Goal: Information Seeking & Learning: Learn about a topic

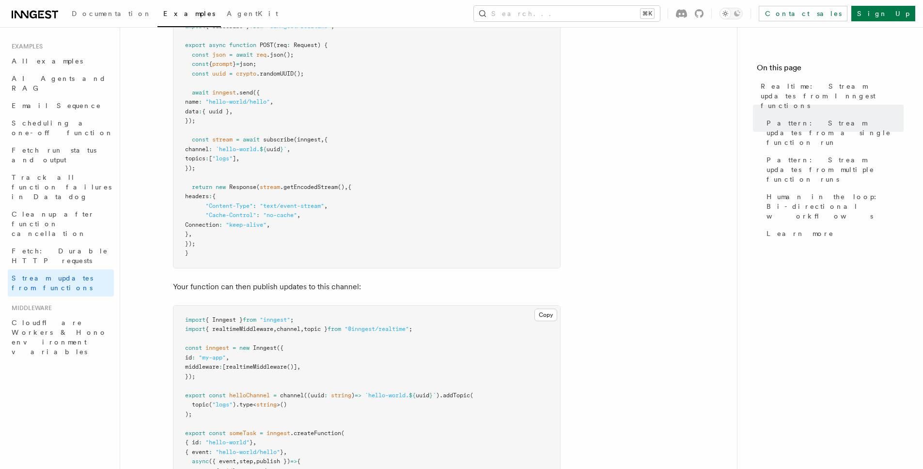
scroll to position [197, 0]
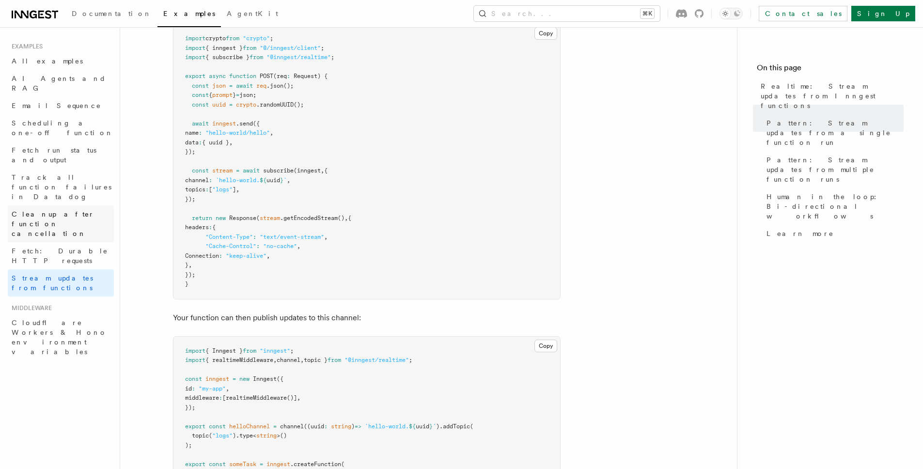
click at [47, 210] on span "Cleanup after function cancellation" at bounding box center [53, 223] width 83 height 27
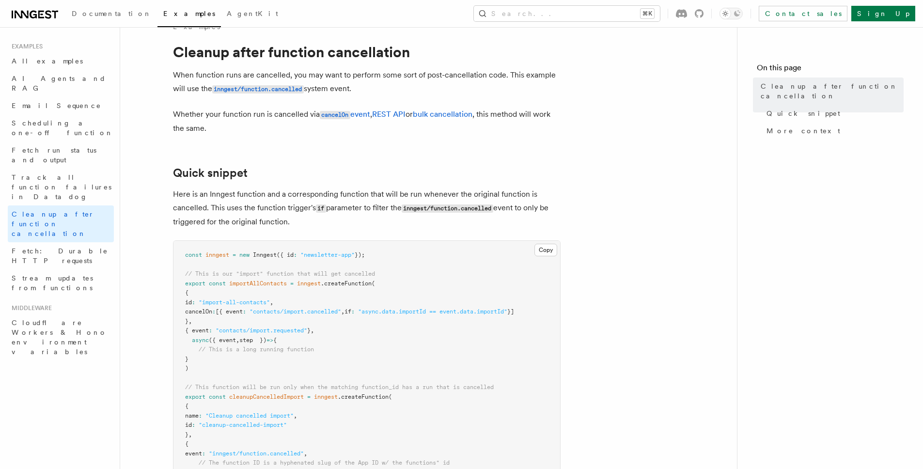
scroll to position [76, 0]
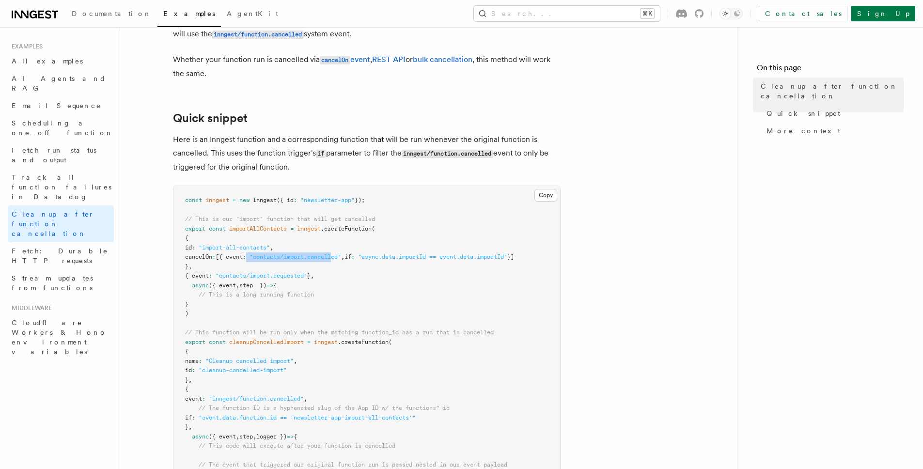
drag, startPoint x: 264, startPoint y: 261, endPoint x: 351, endPoint y: 255, distance: 87.9
click at [351, 255] on span "cancelOn : [{ event : "contacts/import.cancelled" , if : "async.data.importId =…" at bounding box center [349, 256] width 329 height 7
drag, startPoint x: 377, startPoint y: 258, endPoint x: 472, endPoint y: 257, distance: 95.0
click at [472, 257] on span "cancelOn : [{ event : "contacts/import.cancelled" , if : "async.data.importId =…" at bounding box center [349, 256] width 329 height 7
click at [507, 257] on span ""async.data.importId == event.data.importId"" at bounding box center [432, 256] width 149 height 7
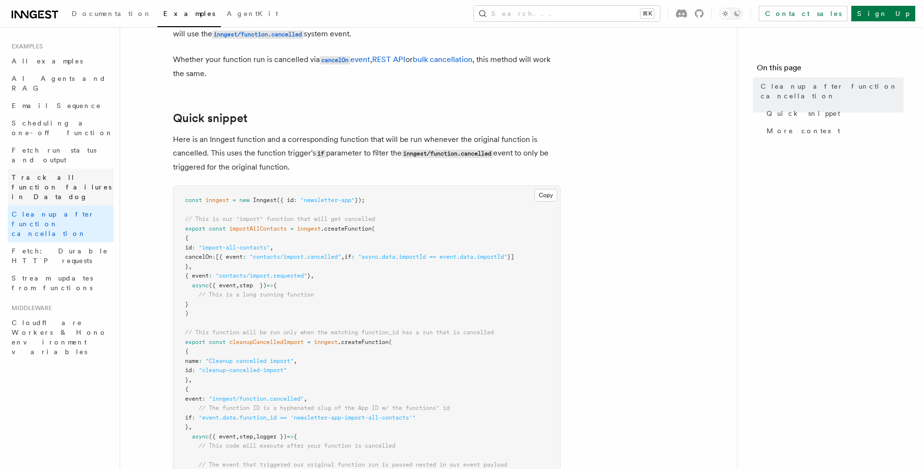
click at [59, 173] on span "Track all function failures in Datadog" at bounding box center [63, 187] width 102 height 29
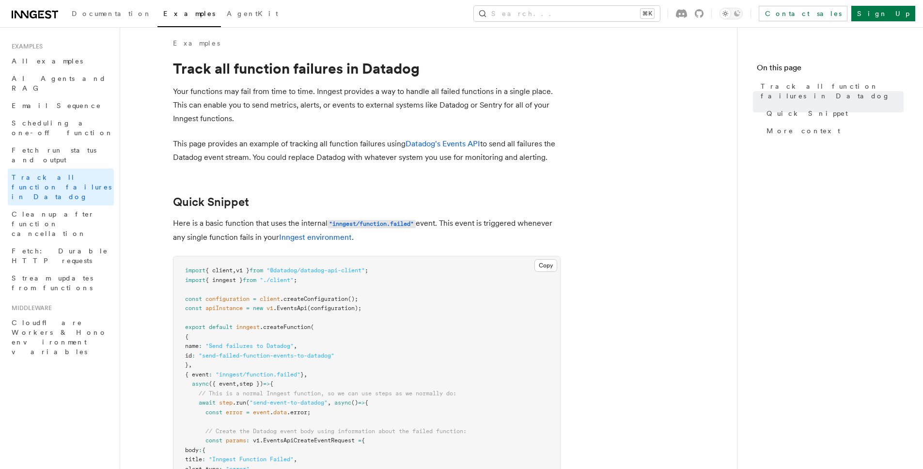
scroll to position [4, 0]
drag, startPoint x: 184, startPoint y: 144, endPoint x: 370, endPoint y: 144, distance: 186.1
click at [370, 144] on p "This page provides an example of tracking all function failures using Datadog's…" at bounding box center [367, 151] width 388 height 27
click at [32, 146] on span "Fetch run status and output" at bounding box center [54, 154] width 85 height 17
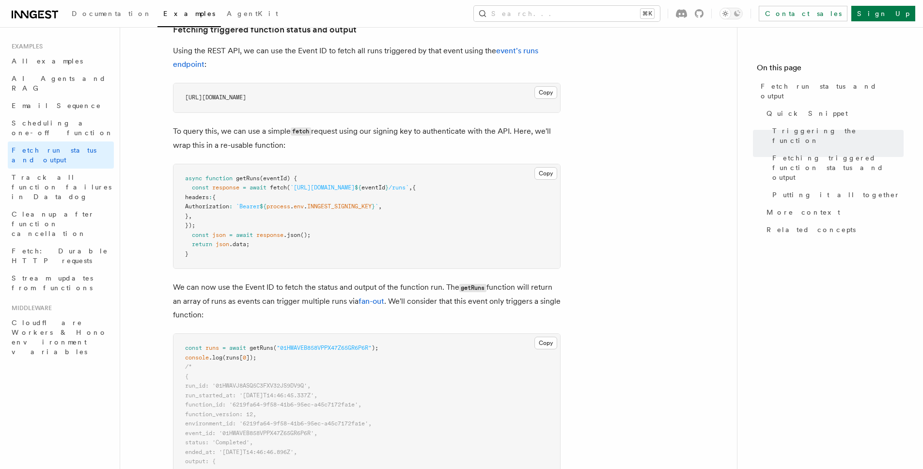
scroll to position [652, 0]
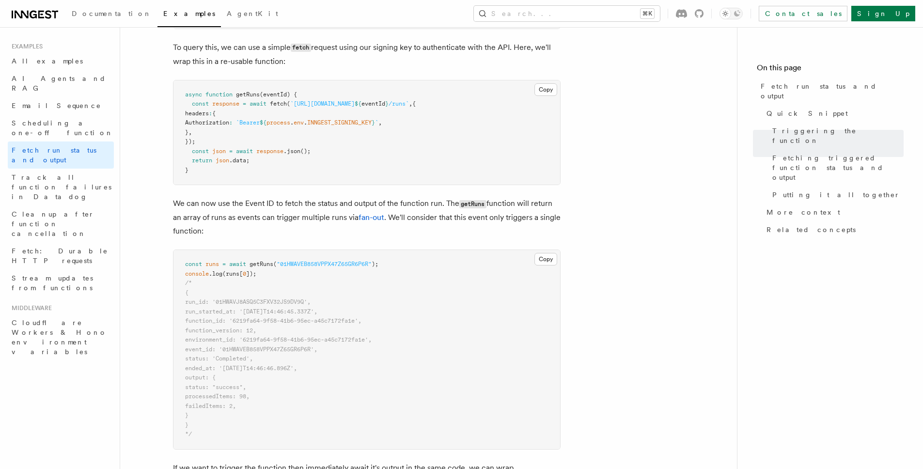
click at [289, 227] on p "We can now use the Event ID to fetch the status and output of the function run.…" at bounding box center [367, 217] width 388 height 41
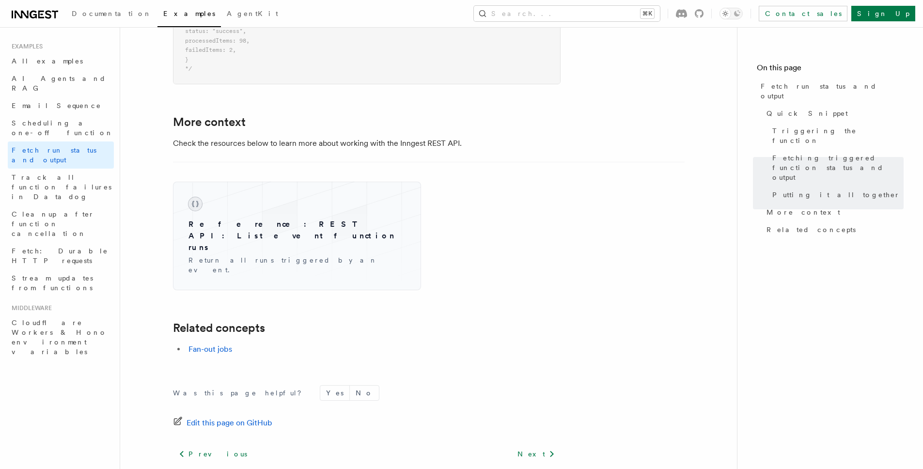
scroll to position [1453, 0]
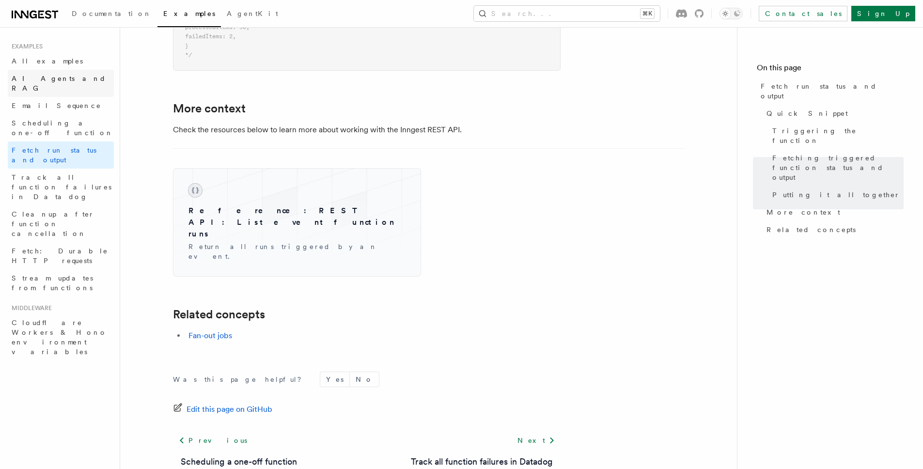
click at [60, 76] on span "AI Agents and RAG" at bounding box center [59, 83] width 95 height 17
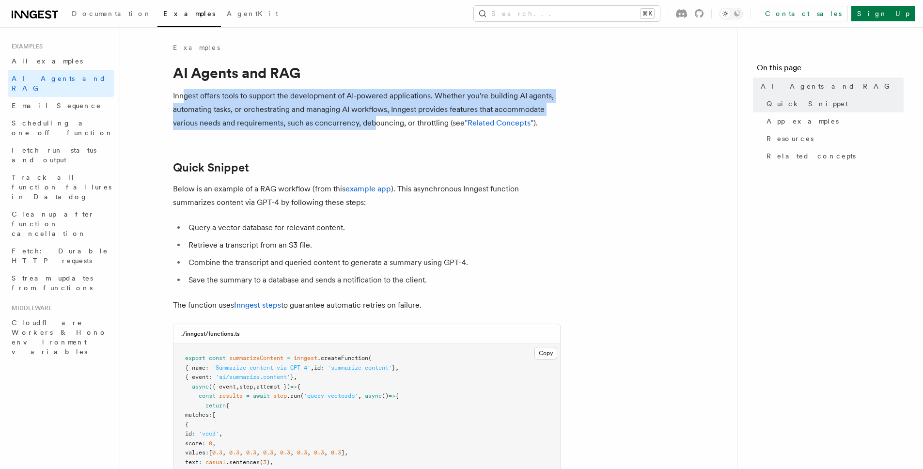
drag, startPoint x: 184, startPoint y: 97, endPoint x: 623, endPoint y: 125, distance: 439.9
click at [401, 128] on p "Inngest offers tools to support the development of AI-powered applications. Whe…" at bounding box center [367, 109] width 388 height 41
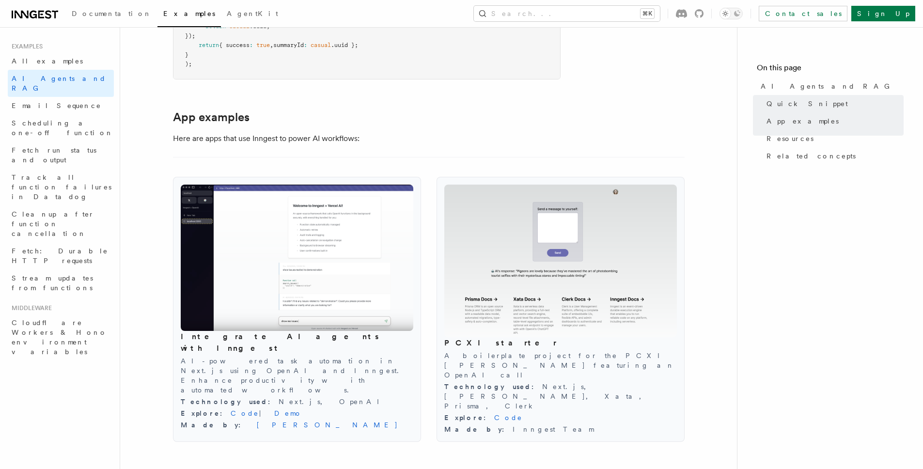
scroll to position [965, 0]
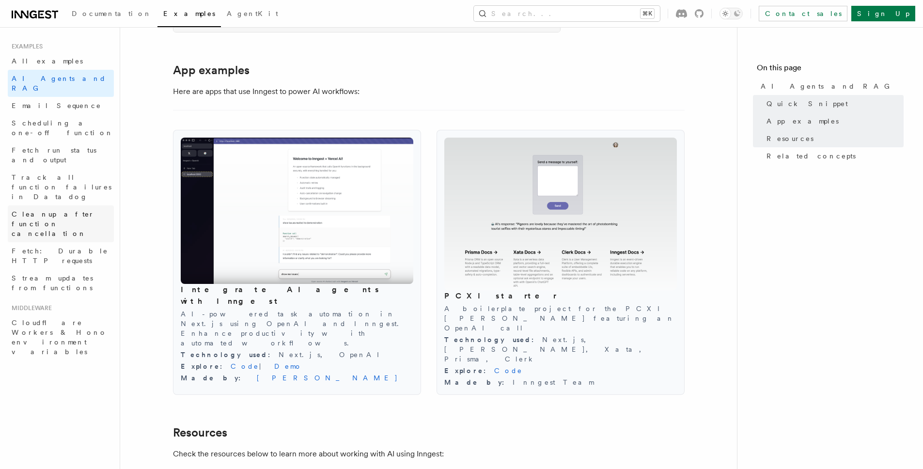
click at [68, 209] on span "Cleanup after function cancellation" at bounding box center [63, 223] width 102 height 29
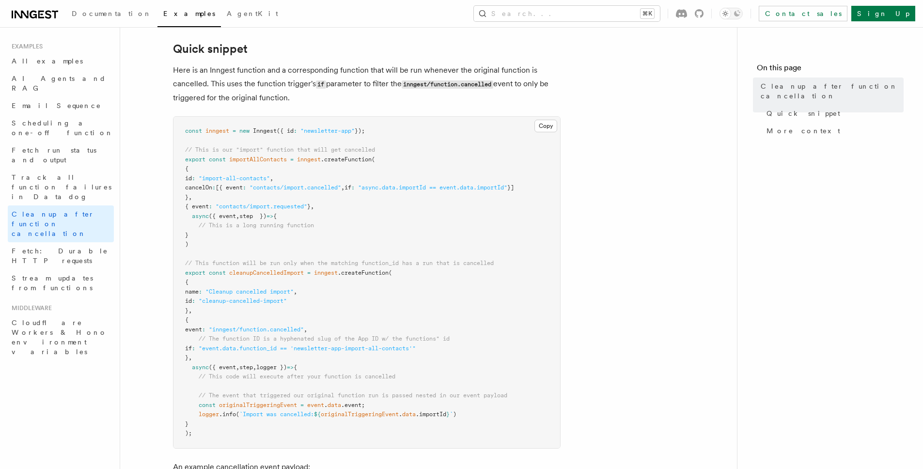
scroll to position [187, 0]
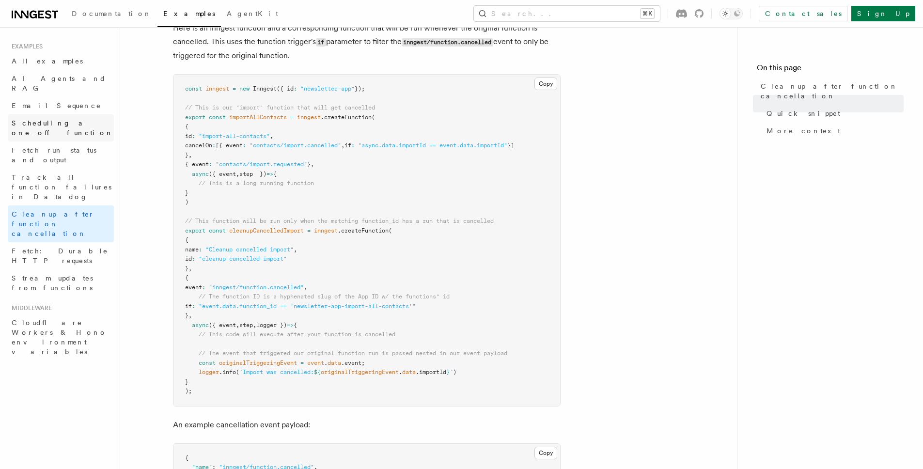
click at [92, 118] on span "Scheduling a one-off function" at bounding box center [63, 127] width 102 height 19
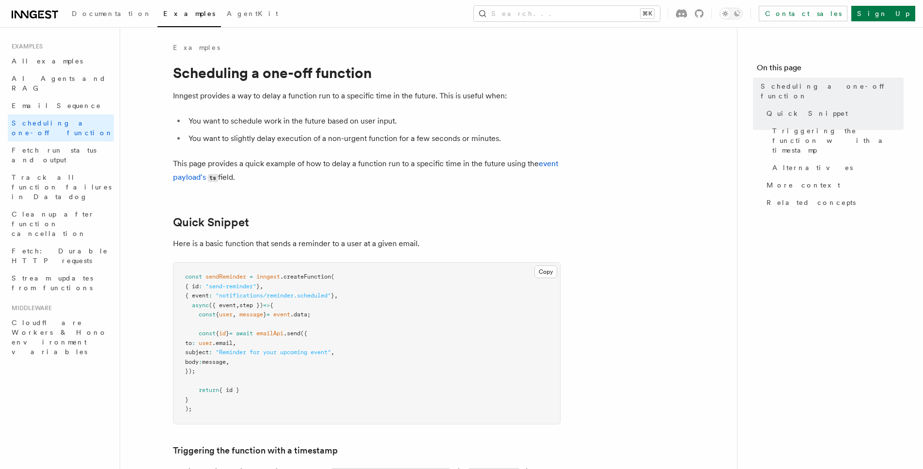
click at [27, 11] on icon at bounding box center [22, 15] width 14 height 8
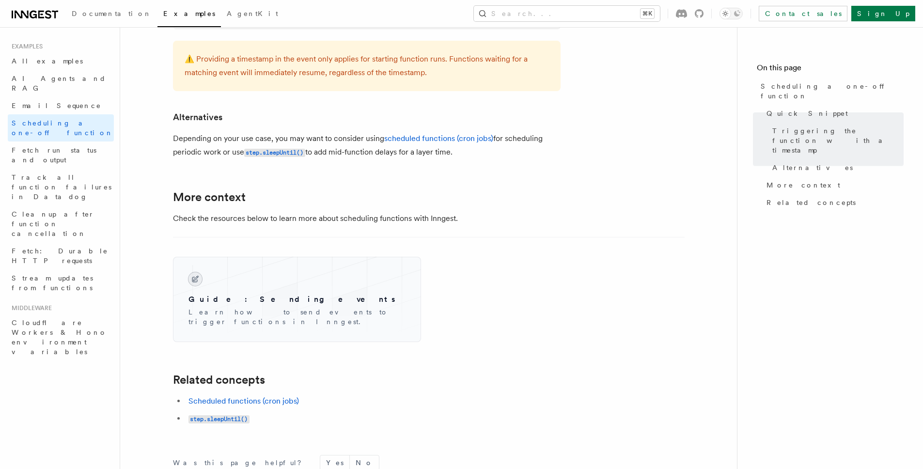
scroll to position [653, 0]
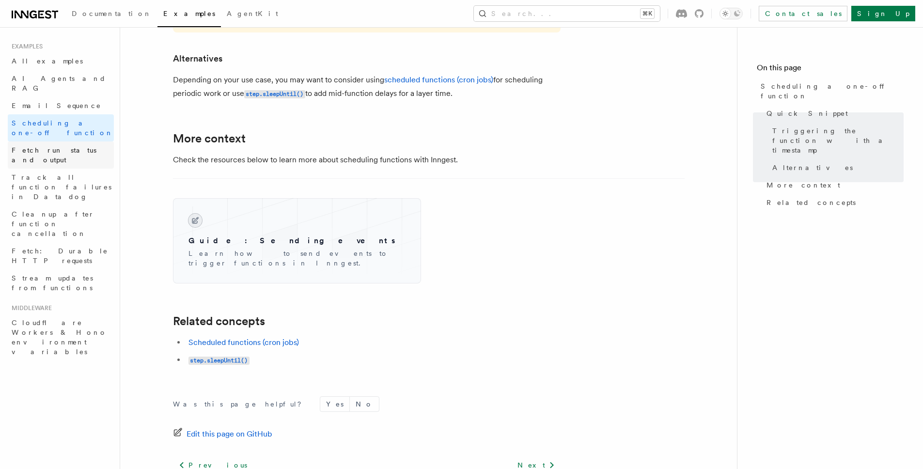
click at [21, 146] on span "Fetch run status and output" at bounding box center [54, 154] width 85 height 17
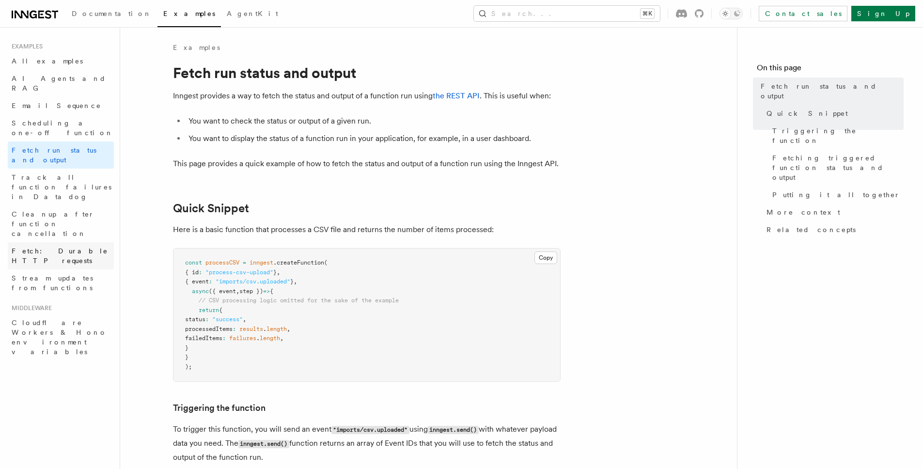
click at [92, 247] on span "Fetch: Durable HTTP requests" at bounding box center [60, 255] width 96 height 17
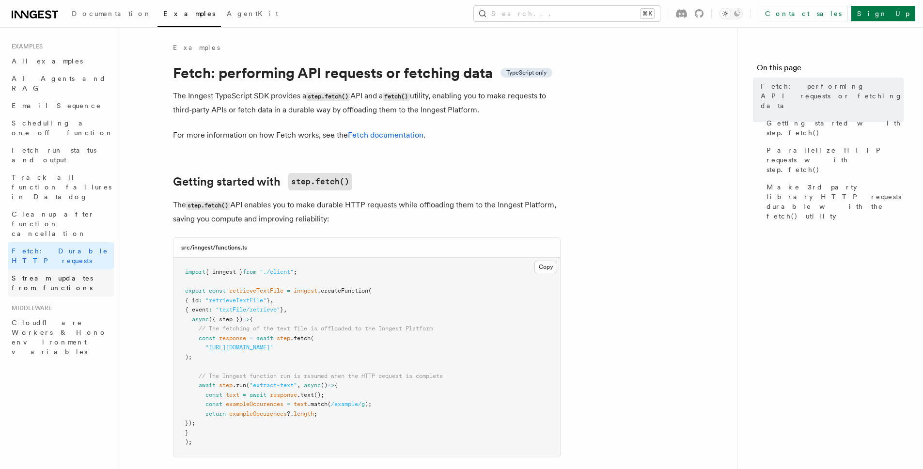
click at [92, 269] on link "Stream updates from functions" at bounding box center [61, 282] width 106 height 27
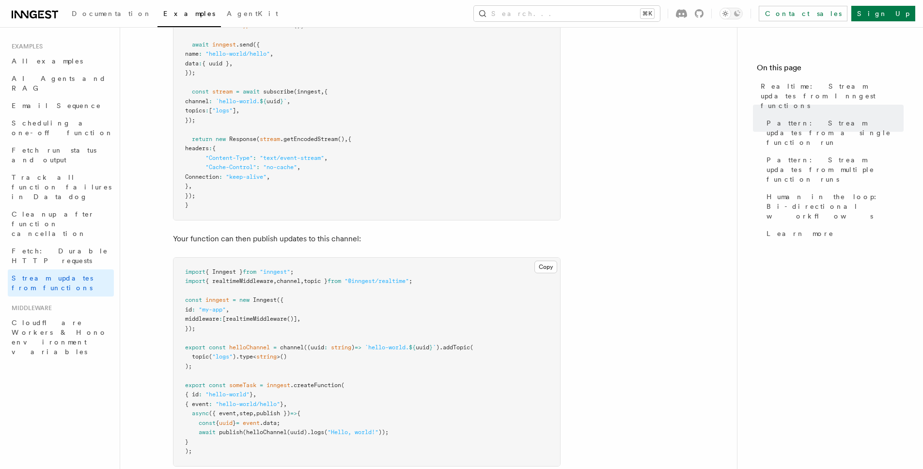
scroll to position [323, 0]
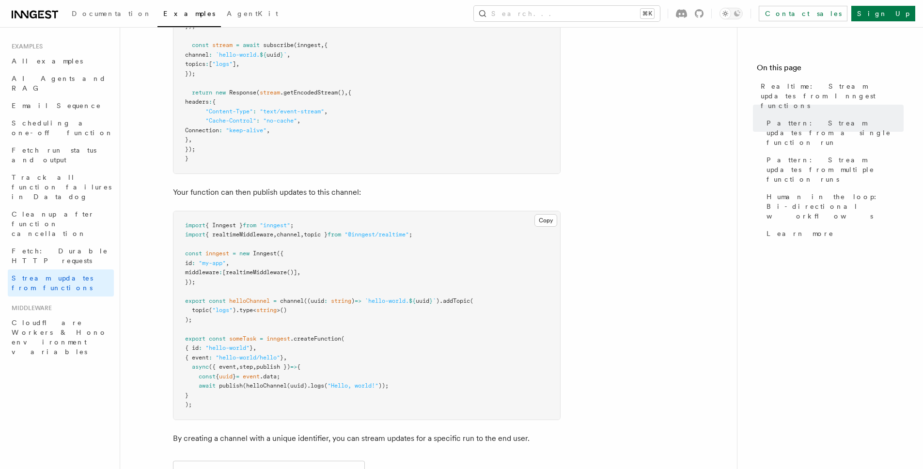
click at [264, 289] on pre "import { Inngest } from "inngest" ; import { realtimeMiddleware , channel , top…" at bounding box center [366, 315] width 387 height 208
click at [263, 298] on span "helloChannel" at bounding box center [249, 301] width 41 height 7
click at [258, 298] on span "helloChannel" at bounding box center [249, 301] width 41 height 7
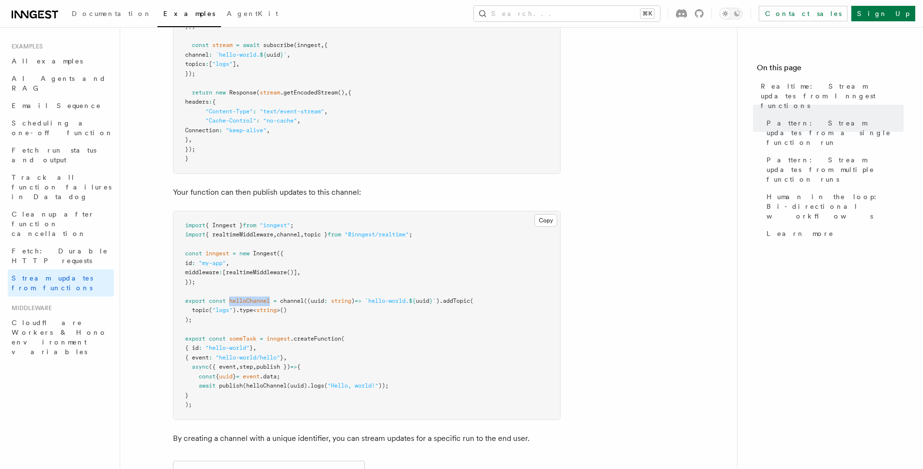
click at [258, 298] on span "helloChannel" at bounding box center [249, 301] width 41 height 7
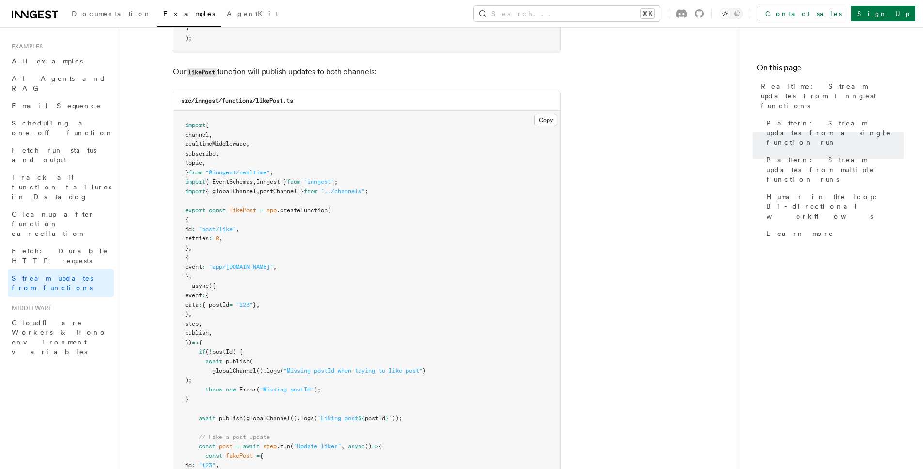
scroll to position [1228, 0]
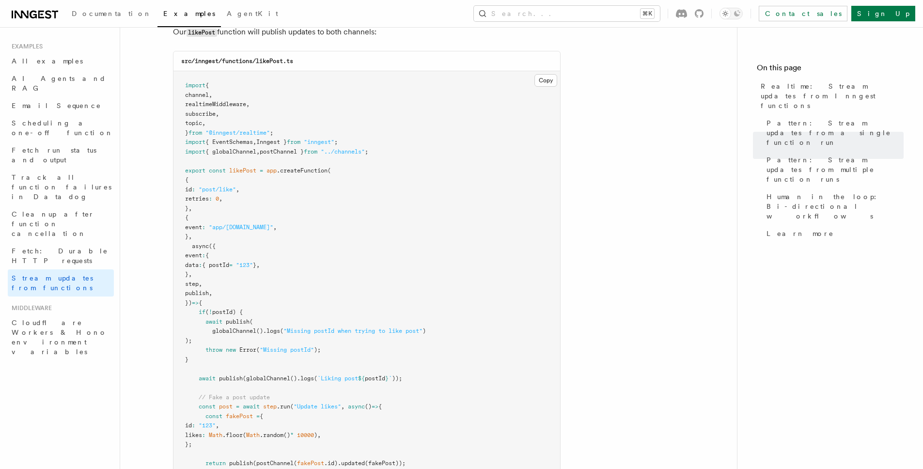
click at [381, 223] on pre "import { channel , realtimeMiddleware , subscribe , topic , } from "@inngest/re…" at bounding box center [366, 298] width 387 height 454
click at [358, 252] on pre "import { channel , realtimeMiddleware , subscribe , topic , } from "@inngest/re…" at bounding box center [366, 298] width 387 height 454
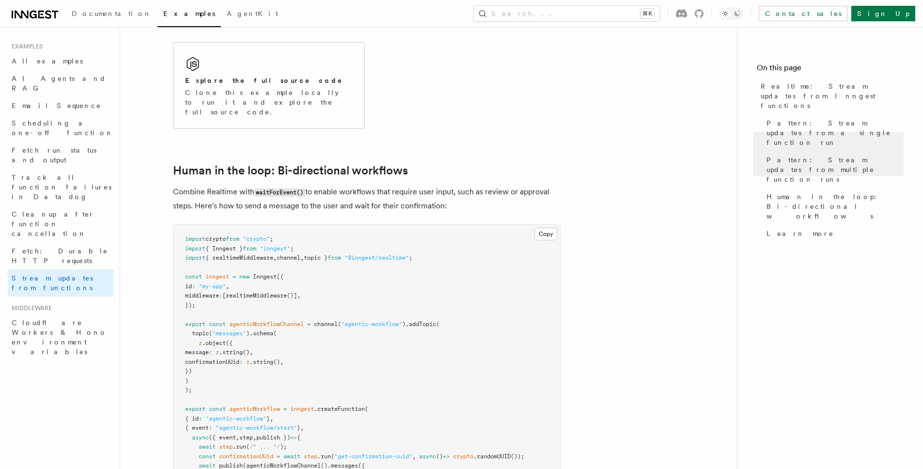
scroll to position [1843, 0]
